Goal: Information Seeking & Learning: Learn about a topic

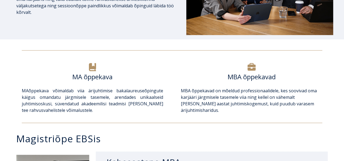
scroll to position [140, 0]
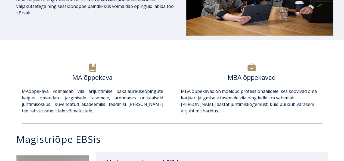
click at [237, 100] on p "MBA õppekavad on mõeldud professionaalidele, kes soovivad oma karjääri järgmise…" at bounding box center [251, 101] width 141 height 26
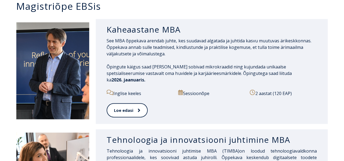
scroll to position [282, 0]
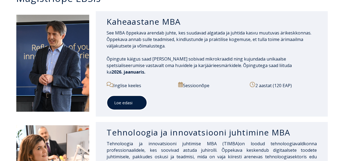
click at [126, 99] on link "Loe edasi" at bounding box center [127, 102] width 41 height 15
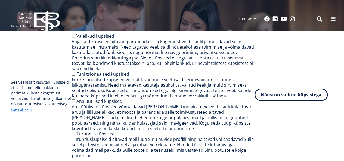
click at [300, 101] on button "Nõustun valitud küpsistega" at bounding box center [291, 95] width 73 height 13
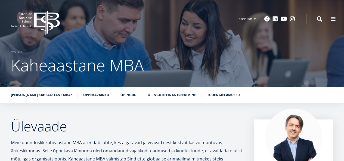
click at [91, 97] on li "Õppekavainfo" at bounding box center [99, 94] width 32 height 5
click at [93, 94] on link "Õppekavainfo" at bounding box center [96, 94] width 26 height 5
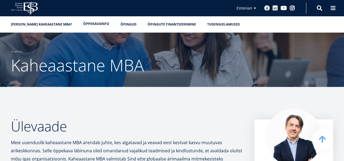
scroll to position [479, 0]
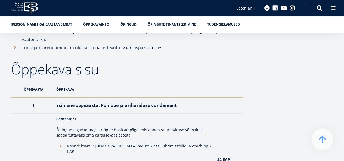
click at [88, 127] on p "Õpingud algavad magistriõppe bootcamp'iga, mis annab suurepärase võimaluse saad…" at bounding box center [134, 132] width 156 height 11
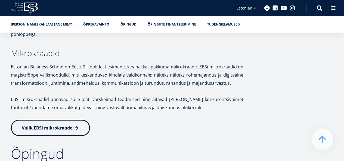
scroll to position [870, 0]
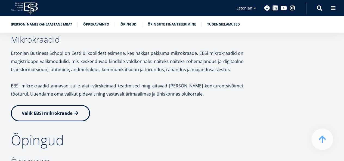
click at [67, 105] on link "Valik EBSi mikrokraade" at bounding box center [50, 113] width 79 height 16
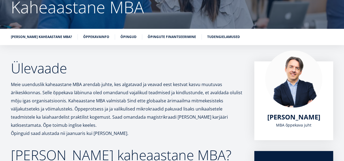
scroll to position [58, 0]
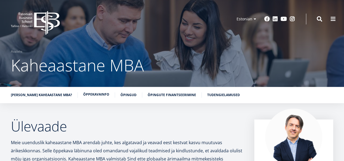
click at [96, 95] on link "Õppekavainfo" at bounding box center [96, 94] width 26 height 5
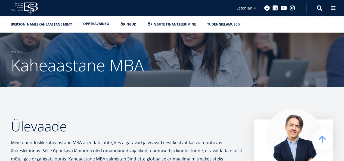
scroll to position [479, 0]
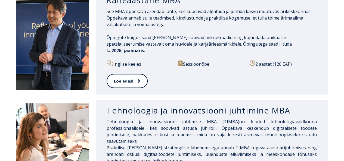
scroll to position [423, 0]
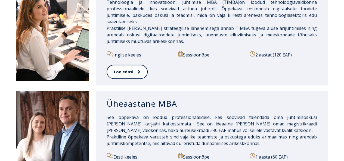
click at [140, 114] on span "See õppekava on loodud professionaalidele, kes soovivad täiendada oma juhtimiso…" at bounding box center [212, 123] width 210 height 19
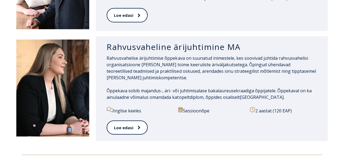
scroll to position [596, 0]
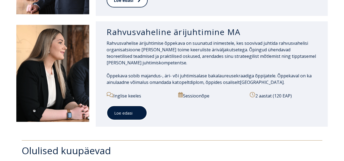
click at [122, 106] on link "Loe edasi" at bounding box center [127, 113] width 41 height 15
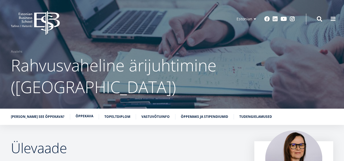
click at [77, 114] on link "Õppekava" at bounding box center [85, 116] width 18 height 5
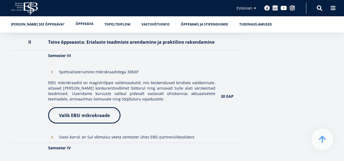
scroll to position [713, 0]
